Goal: Obtain resource: Obtain resource

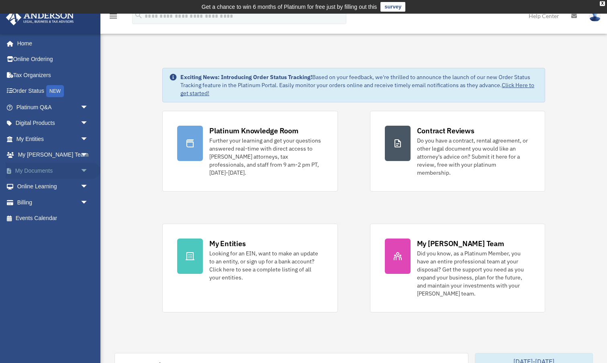
click at [43, 168] on link "My Documents arrow_drop_down" at bounding box center [53, 171] width 95 height 16
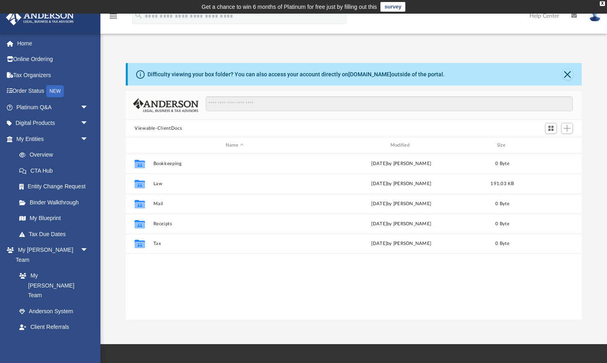
scroll to position [183, 456]
click at [50, 218] on link "My Blueprint" at bounding box center [55, 218] width 89 height 16
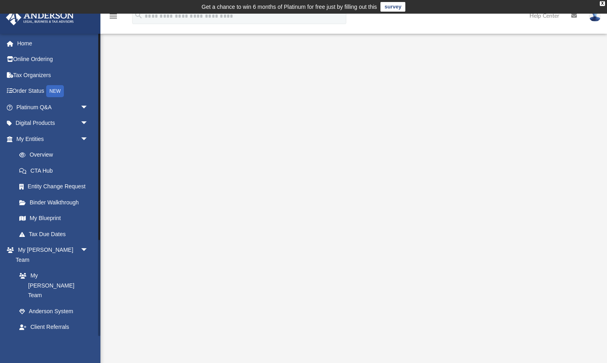
click at [36, 351] on link "Box" at bounding box center [55, 359] width 89 height 16
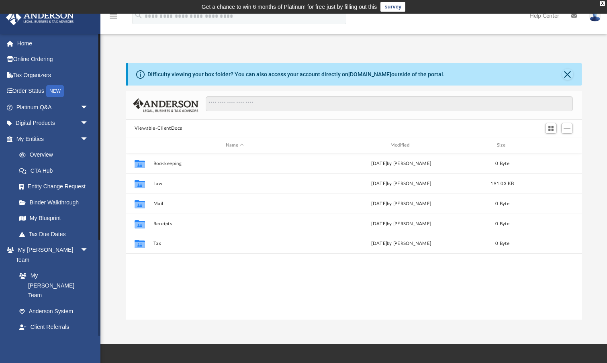
scroll to position [183, 456]
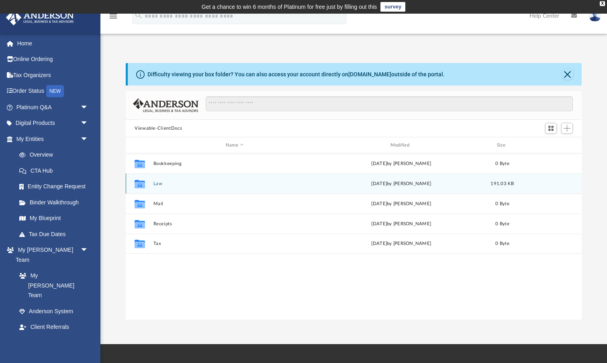
click at [159, 184] on button "Law" at bounding box center [234, 183] width 163 height 5
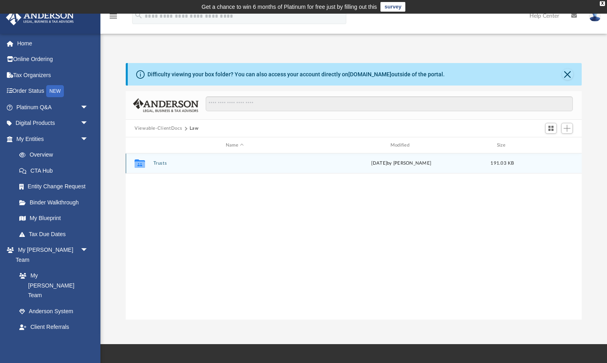
click at [159, 163] on button "Trusts" at bounding box center [234, 163] width 163 height 5
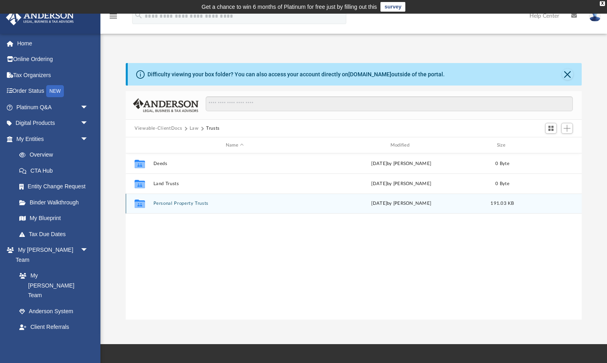
click at [168, 204] on button "Personal Property Trusts" at bounding box center [234, 203] width 163 height 5
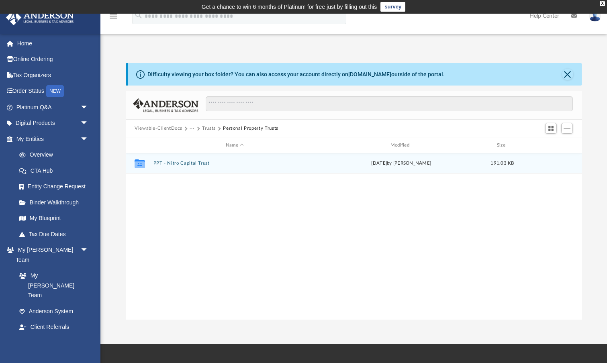
click at [201, 164] on button "PPT - Nitro Capital Trust" at bounding box center [234, 163] width 163 height 5
click at [189, 163] on button "Nitro Capital Trust.pdf" at bounding box center [234, 163] width 163 height 5
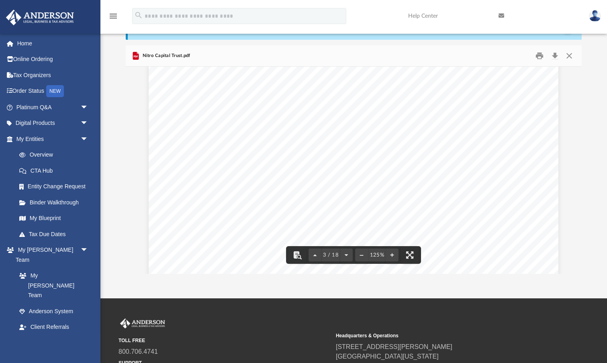
scroll to position [1334, 0]
